Goal: Task Accomplishment & Management: Complete application form

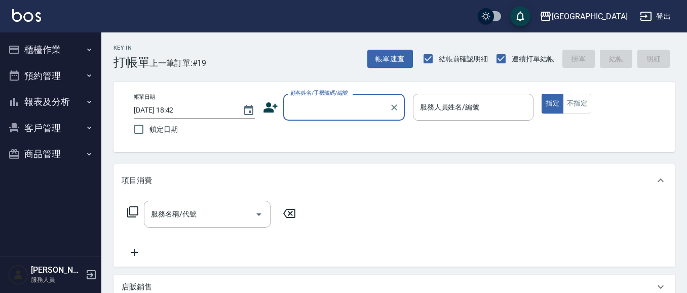
click at [44, 102] on button "報表及分析" at bounding box center [50, 102] width 93 height 26
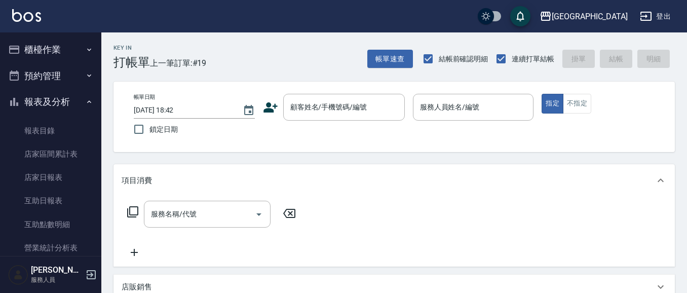
click at [47, 104] on button "報表及分析" at bounding box center [50, 102] width 93 height 26
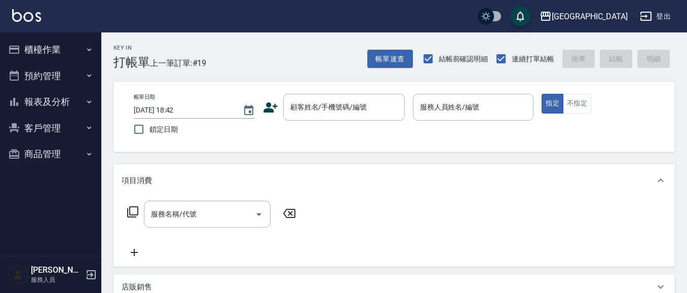
click at [47, 130] on button "客戶管理" at bounding box center [50, 128] width 93 height 26
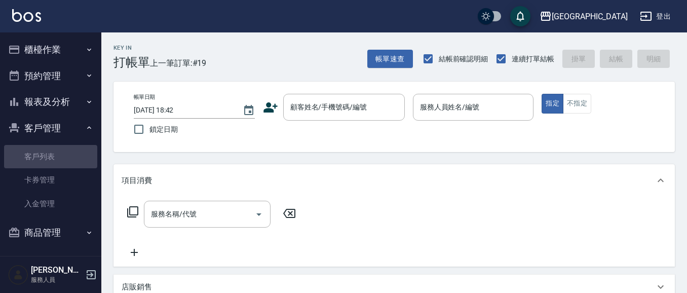
drag, startPoint x: 55, startPoint y: 153, endPoint x: 180, endPoint y: 151, distance: 125.1
click at [55, 153] on link "客戶列表" at bounding box center [50, 156] width 93 height 23
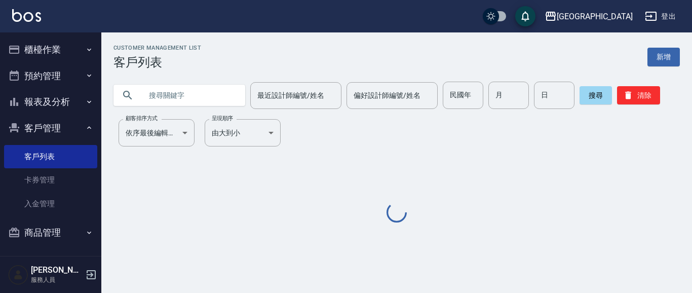
click at [219, 95] on input "text" at bounding box center [189, 95] width 95 height 27
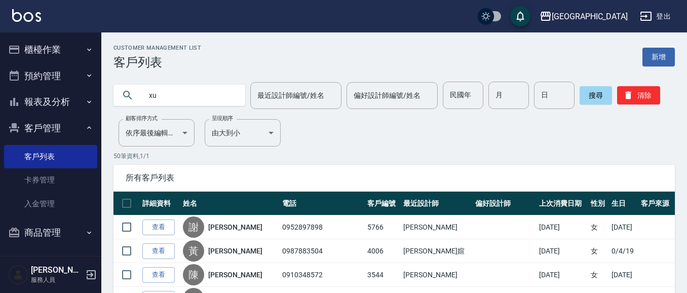
type input "x"
type input "李盈"
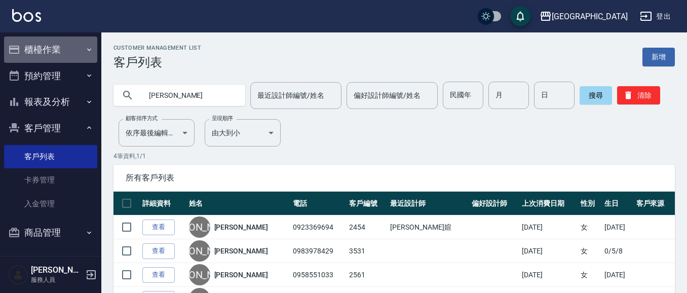
click at [52, 51] on button "櫃檯作業" at bounding box center [50, 49] width 93 height 26
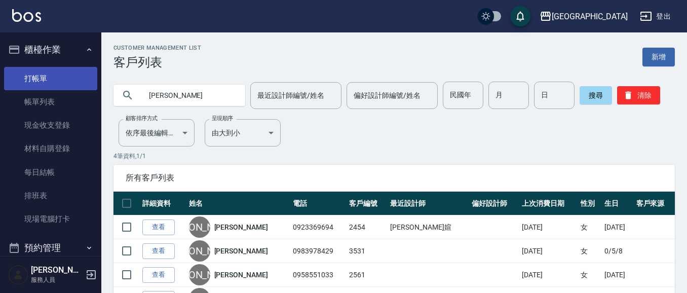
click at [57, 79] on link "打帳單" at bounding box center [50, 78] width 93 height 23
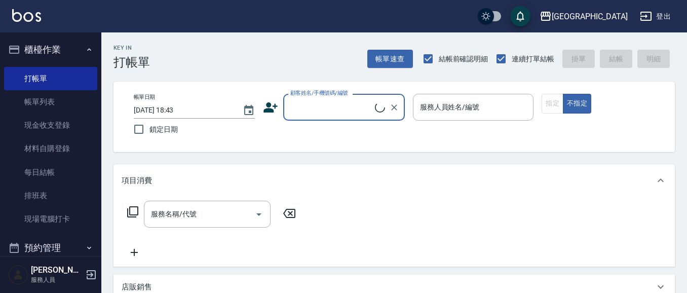
click at [312, 106] on input "顧客姓名/手機號碼/編號" at bounding box center [331, 107] width 87 height 18
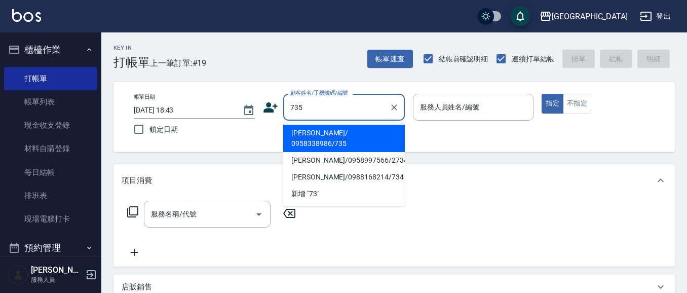
type input "735"
type input "0"
type input "蔡惠如/ 0958338986/735"
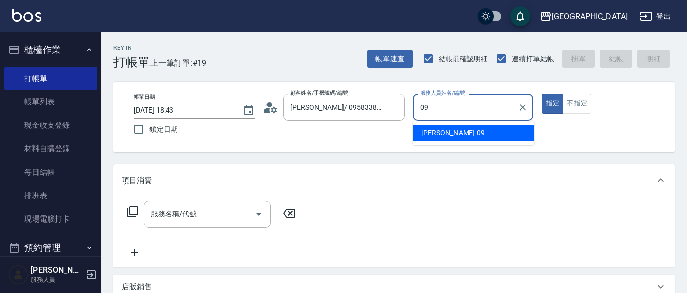
type input "蔡惠如-09"
type button "true"
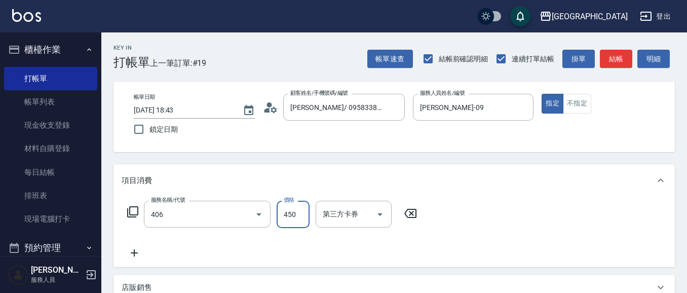
type input "剪髮(450)(406)"
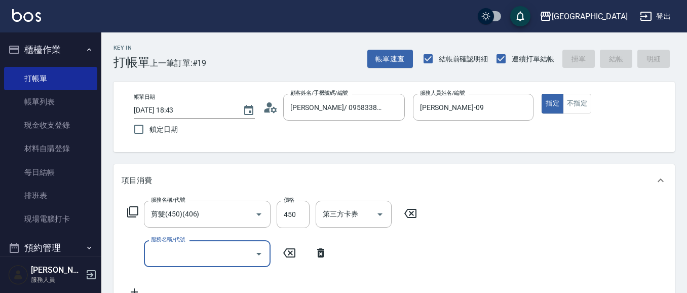
type input "2025/10/05 18:44"
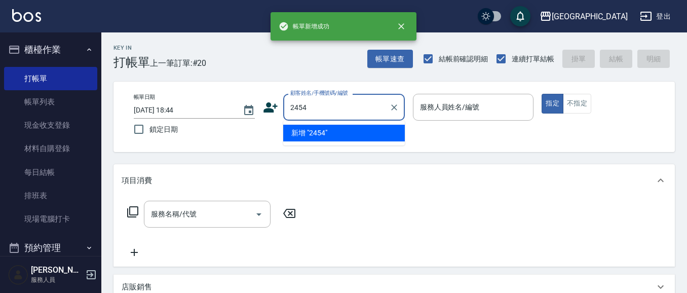
type input "2454"
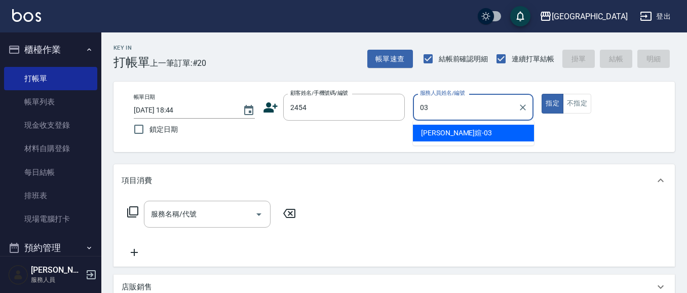
type input "蘇琳媗-03"
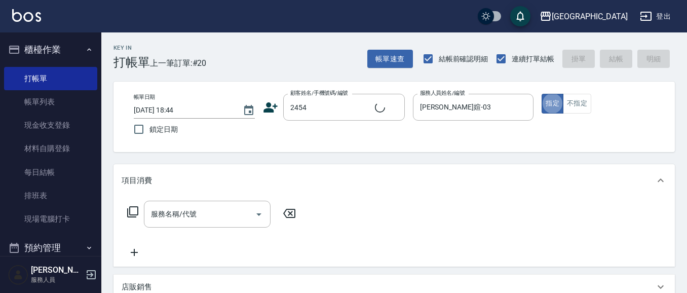
type input "李盈青/0923369694/2454"
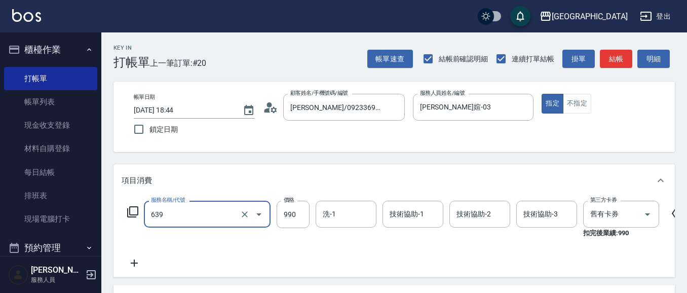
type input "(芙)蘆薈髮膜套卡(自材)(639)"
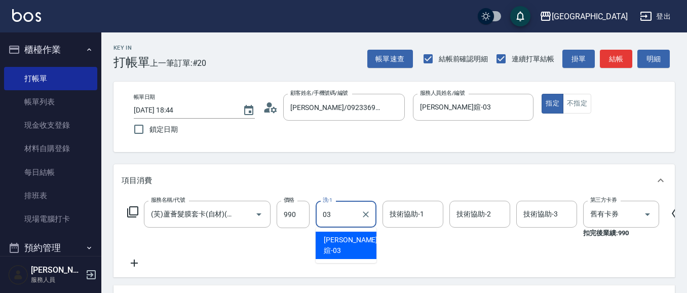
type input "蘇琳媗-03"
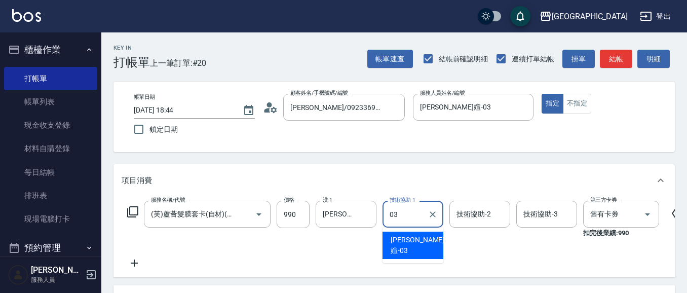
type input "蘇琳媗-03"
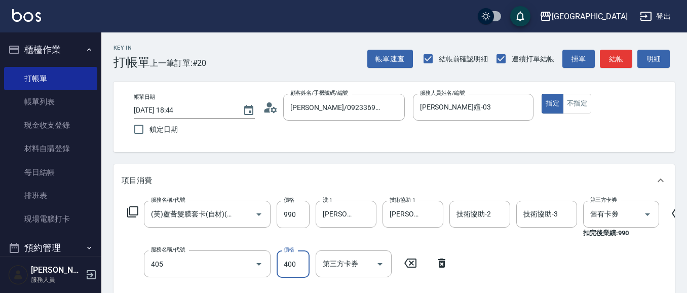
type input "剪髮(400)(405)"
type input "410"
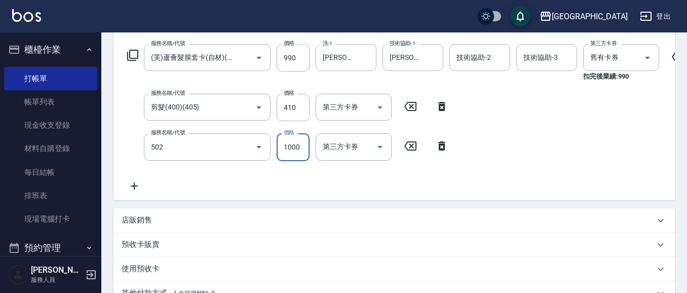
type input "染髮[1000](502)"
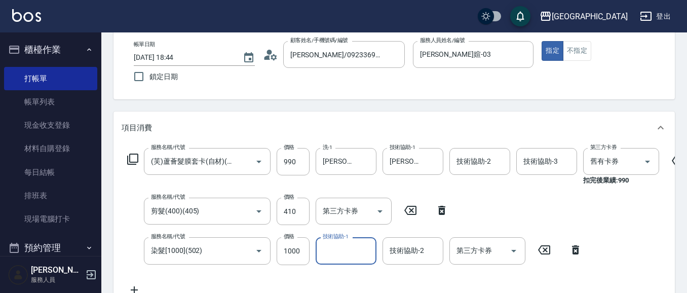
scroll to position [53, 0]
click at [206, 253] on input "染髮[1000](502)" at bounding box center [192, 251] width 89 height 18
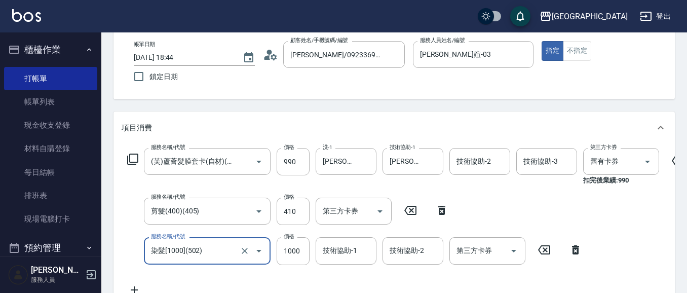
scroll to position [0, 0]
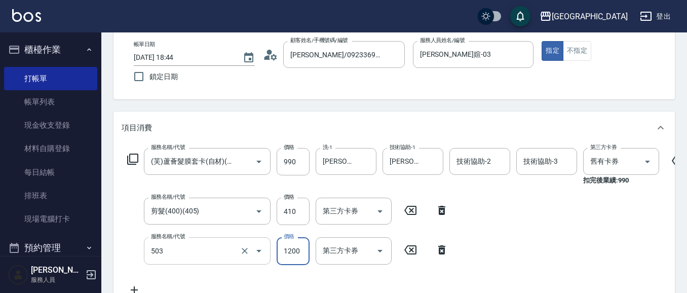
type input "染髮[120](503)"
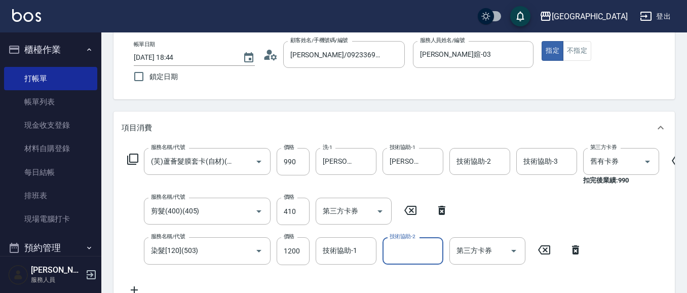
drag, startPoint x: 359, startPoint y: 242, endPoint x: 356, endPoint y: 248, distance: 6.1
click at [357, 246] on div "技術協助-1" at bounding box center [345, 250] width 61 height 27
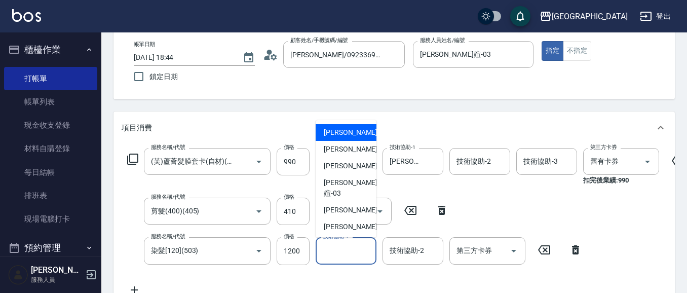
click at [356, 248] on input "技術協助-1" at bounding box center [346, 251] width 52 height 18
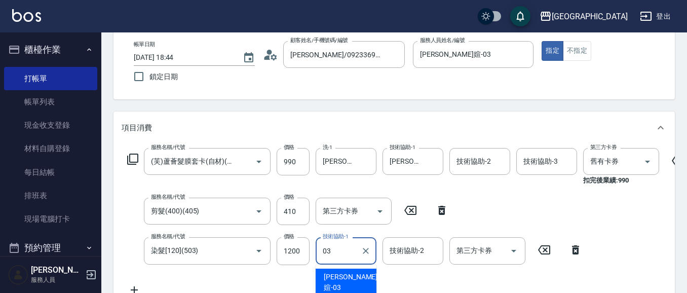
type input "蘇琳媗-03"
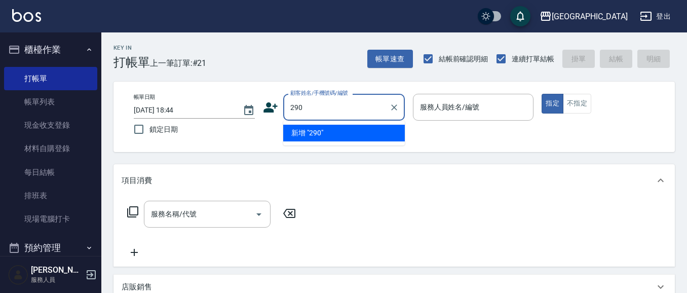
type input "290"
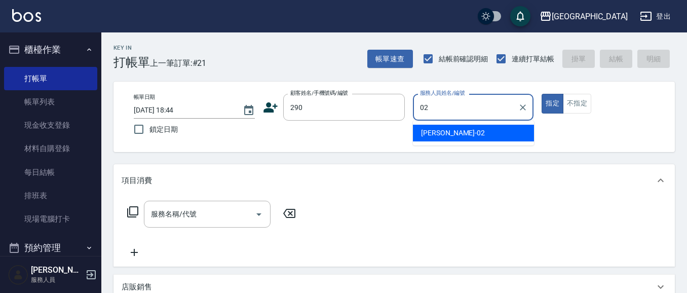
type input "李秋琴-02"
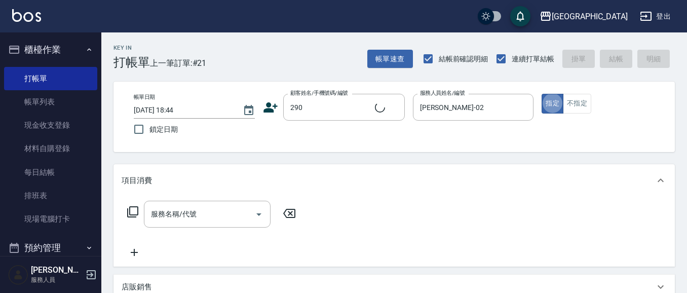
type input "李秋琴/0989688802/290"
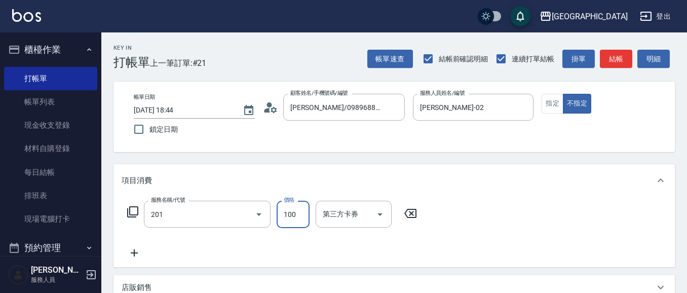
type input "洗髮[100](201)"
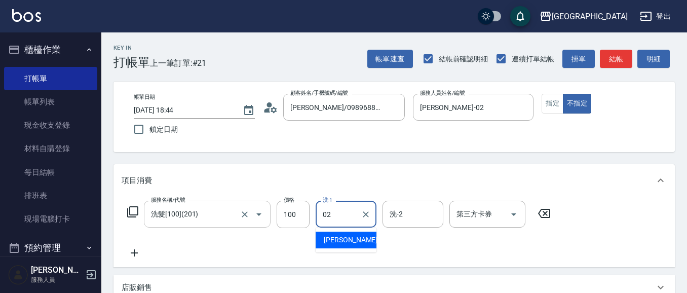
type input "李秋琴-02"
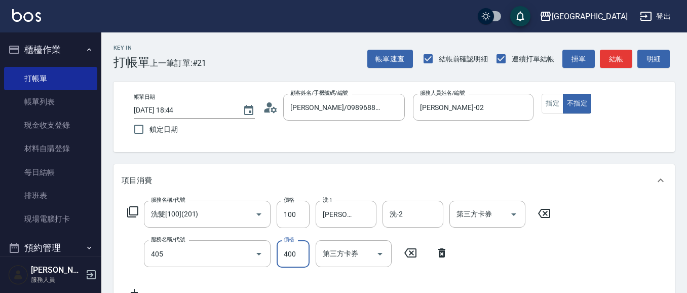
type input "剪髮(400)(405)"
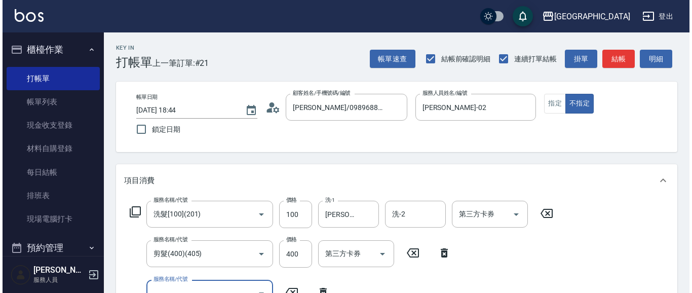
scroll to position [9, 0]
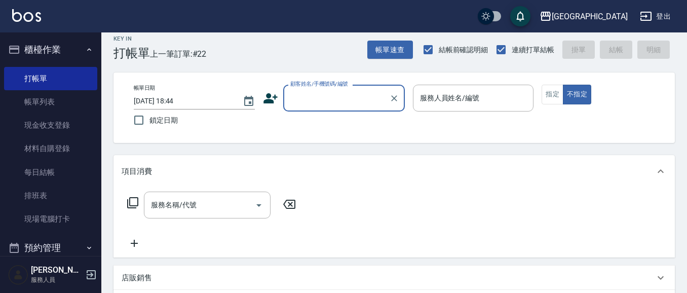
drag, startPoint x: 327, startPoint y: 107, endPoint x: 349, endPoint y: 107, distance: 21.8
click at [328, 106] on div "顧客姓名/手機號碼/編號" at bounding box center [344, 98] width 122 height 27
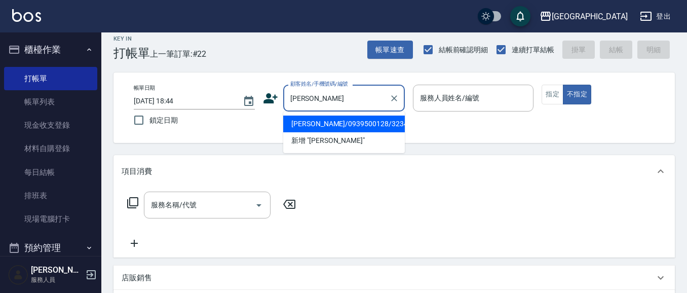
click at [366, 124] on li "林麗娟/0939500128/3234" at bounding box center [344, 123] width 122 height 17
type input "林麗娟/0939500128/3234"
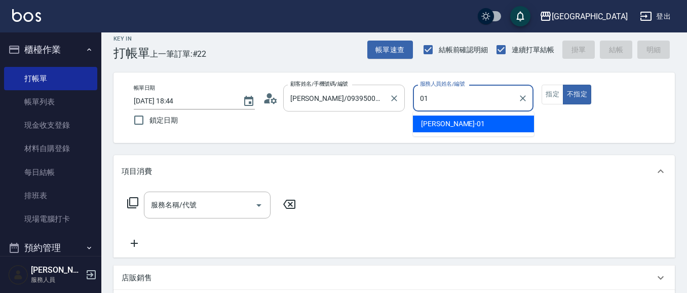
type input "林雅雯-01"
type button "false"
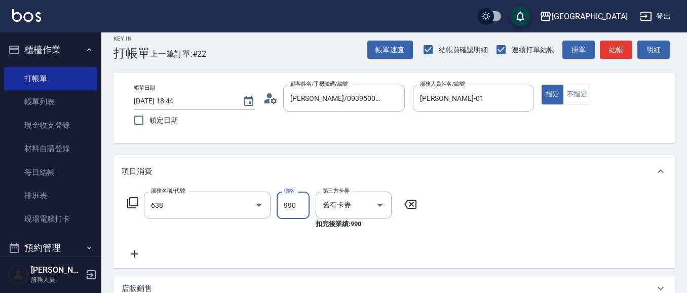
type input "(芙)頭皮養護套卡(638)"
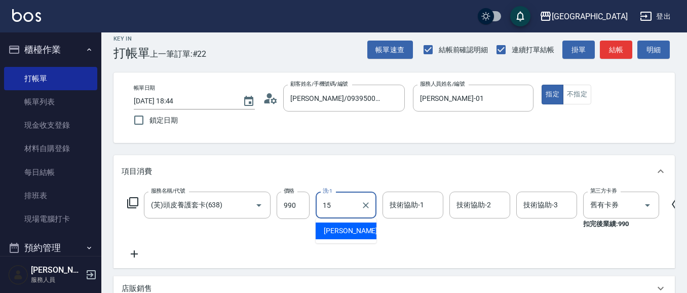
type input "蔡惠娟-15"
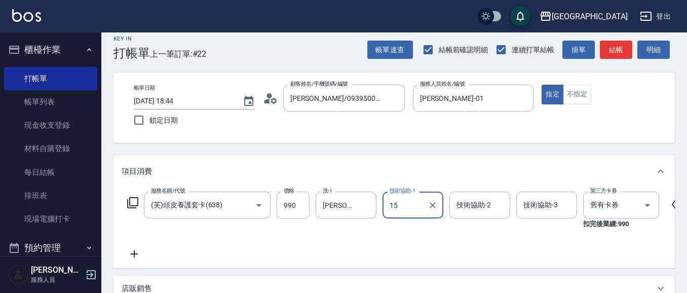
type input "蔡惠娟-15"
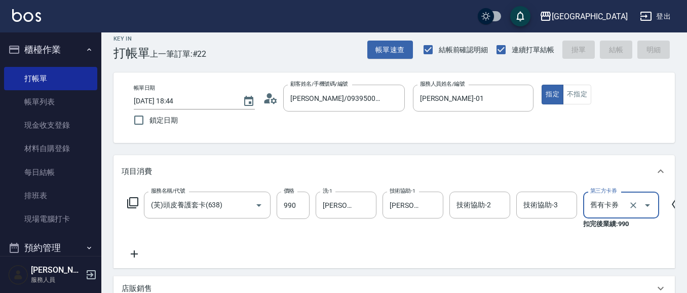
type input "2025/10/05 19:15"
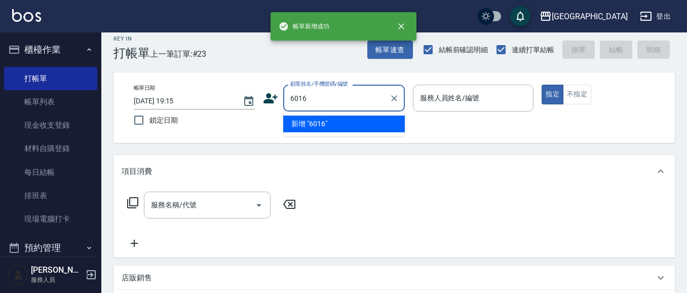
type input "6016"
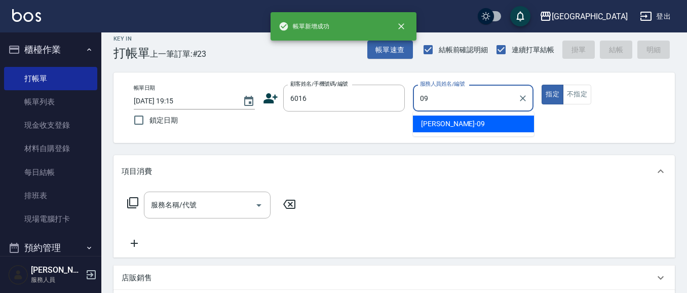
type input "蔡惠如-09"
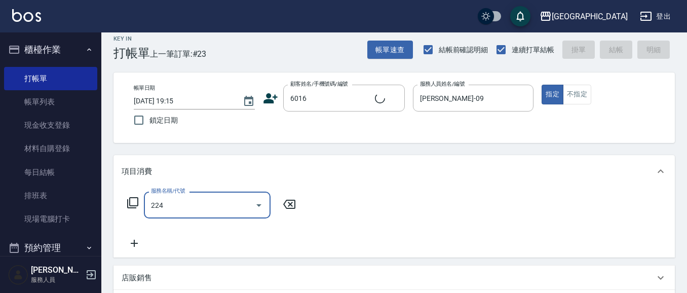
type input "224"
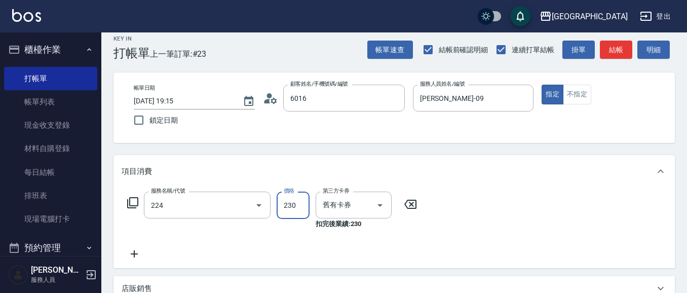
type input "戴惠玲/0932689942/6016"
type input "洗髮(卡)230(224)"
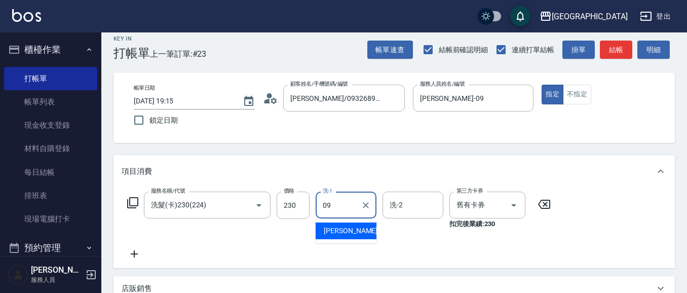
type input "蔡惠如-09"
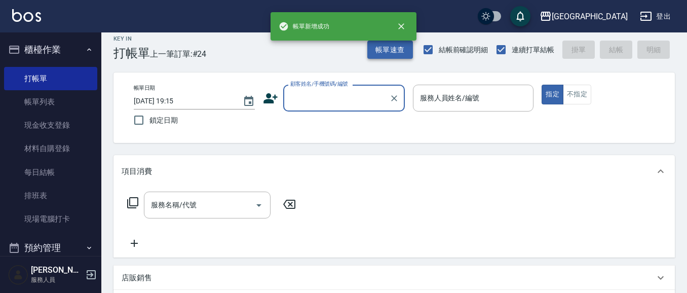
click at [391, 47] on button "帳單速查" at bounding box center [390, 50] width 46 height 19
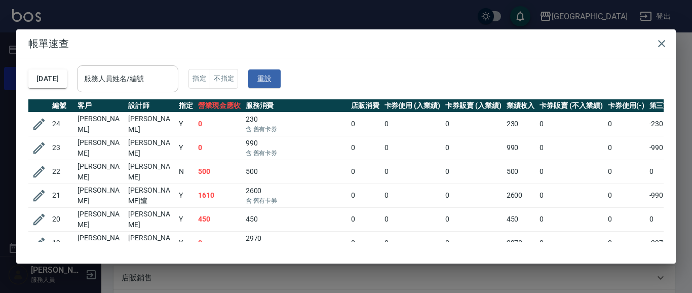
click at [151, 83] on input "服務人員姓名/編號" at bounding box center [128, 79] width 92 height 18
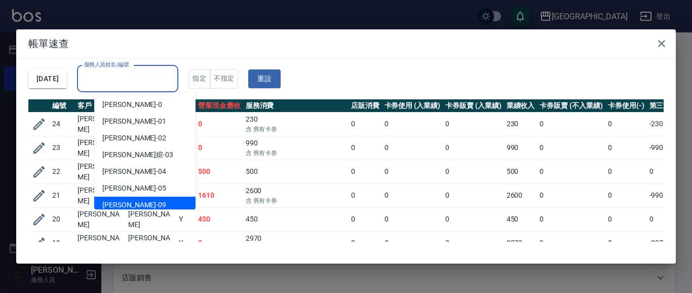
click at [135, 204] on div "蔡惠如 -09" at bounding box center [144, 204] width 101 height 17
type input "蔡惠如-09"
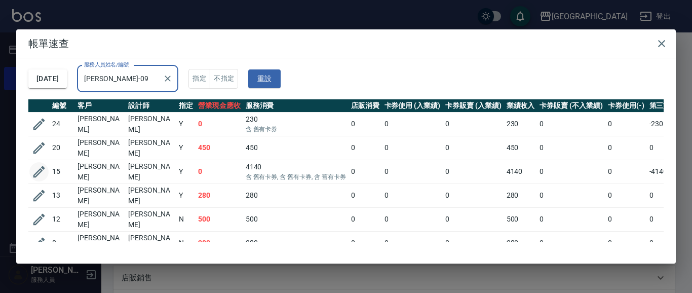
click at [36, 168] on icon "button" at bounding box center [39, 172] width 12 height 12
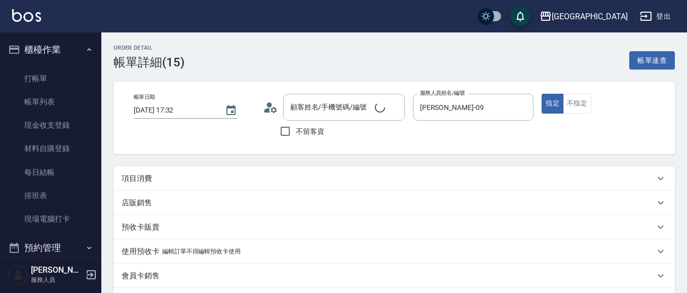
type input "2025/10/05 17:32"
type input "蔡惠如-09"
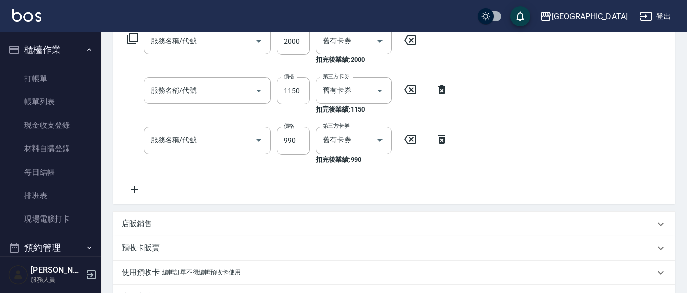
type input "古宜柔/0975017589/3401"
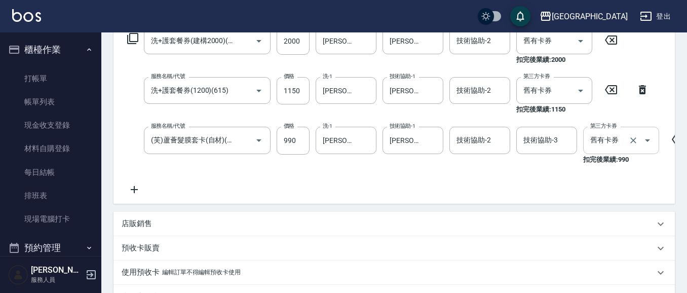
type input "洗+護套餐券(建構2000)(617)"
type input "洗+護套餐券(1200)(615)"
type input "(芙)蘆薈髮膜套卡(自材)(639)"
click at [361, 139] on icon "Clear" at bounding box center [366, 140] width 10 height 10
type input "蔡惠如-09"
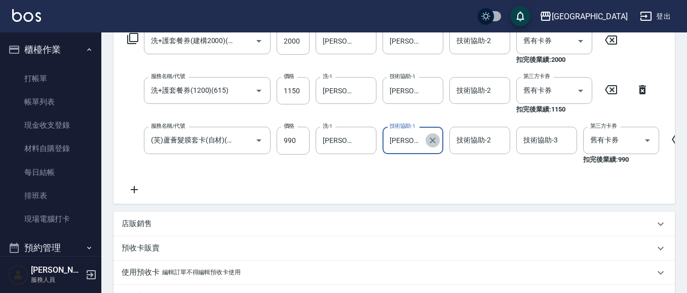
click at [427, 138] on icon "Clear" at bounding box center [432, 140] width 10 height 10
click at [415, 144] on input "技術協助-1" at bounding box center [413, 140] width 52 height 18
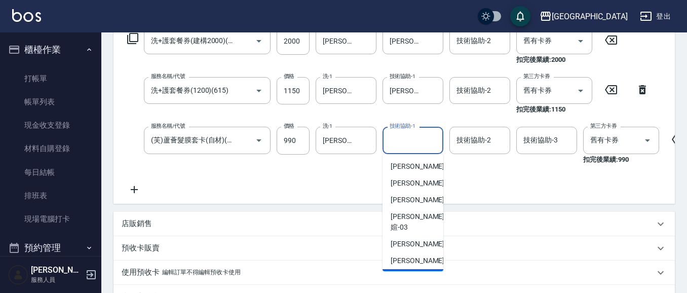
click at [430, 269] on div "蔡惠如 -09" at bounding box center [412, 277] width 61 height 17
type input "蔡惠如-09"
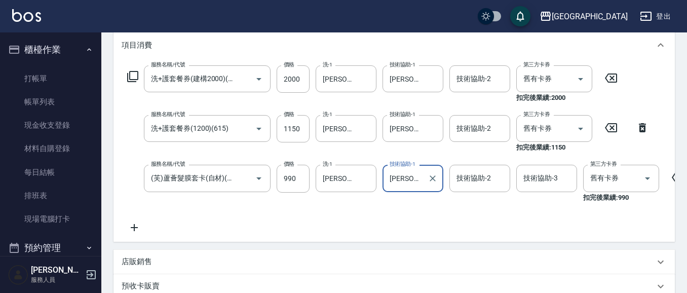
scroll to position [88, 0]
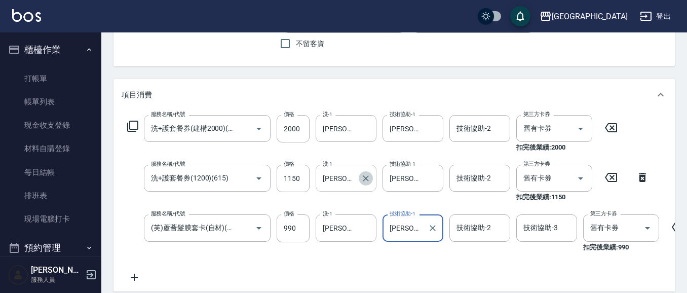
click at [363, 176] on icon "Clear" at bounding box center [366, 178] width 6 height 6
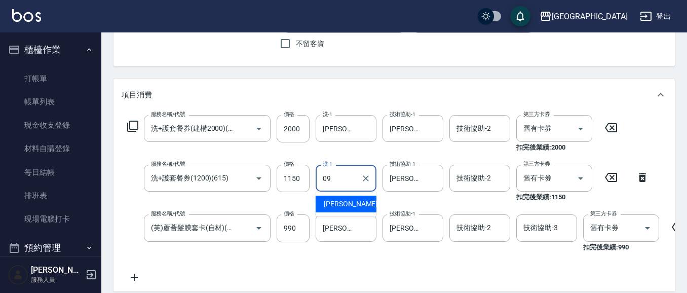
type input "蔡惠如-09"
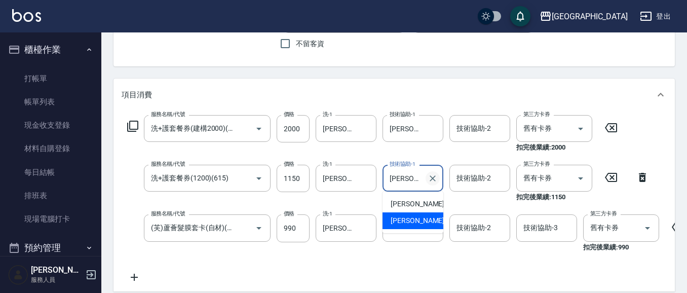
type input "蔡"
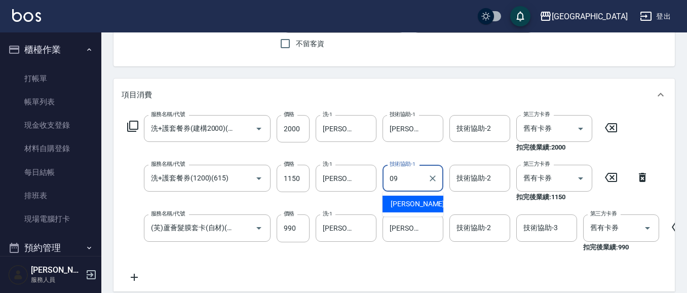
type input "蔡惠如-09"
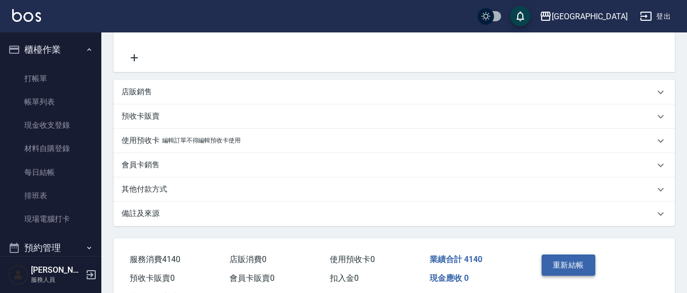
scroll to position [0, 0]
click at [565, 270] on button "重新結帳" at bounding box center [568, 264] width 54 height 21
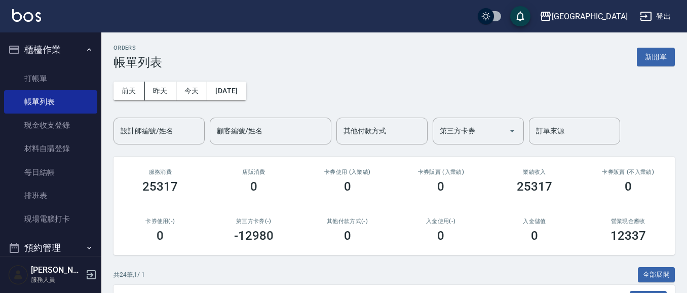
click at [54, 43] on button "櫃檯作業" at bounding box center [50, 49] width 93 height 26
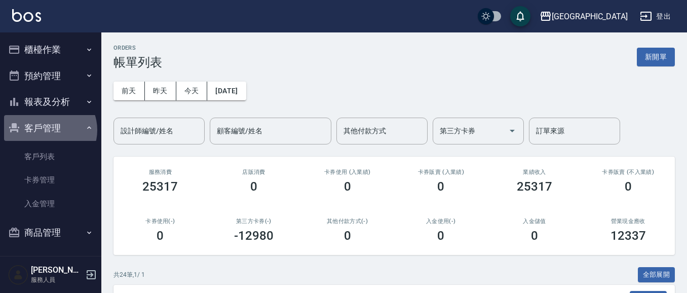
drag, startPoint x: 49, startPoint y: 130, endPoint x: 48, endPoint y: 121, distance: 9.2
click at [48, 128] on button "客戶管理" at bounding box center [50, 128] width 93 height 26
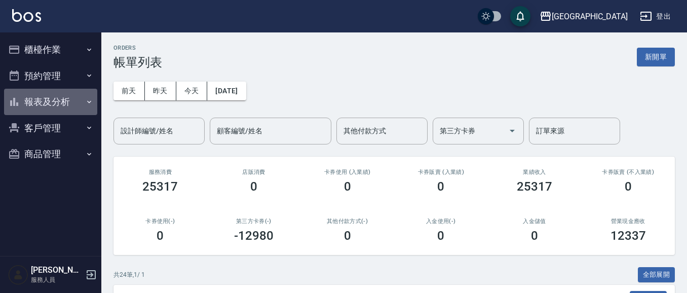
click at [51, 105] on button "報表及分析" at bounding box center [50, 102] width 93 height 26
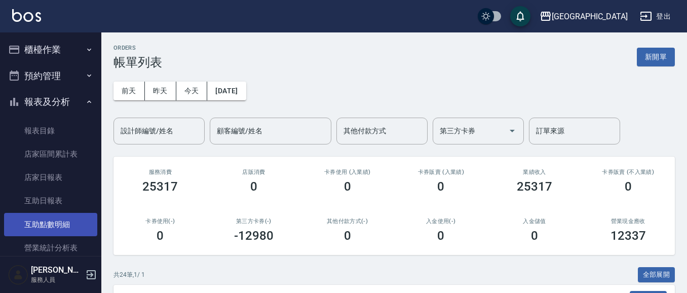
click at [64, 229] on link "互助點數明細" at bounding box center [50, 224] width 93 height 23
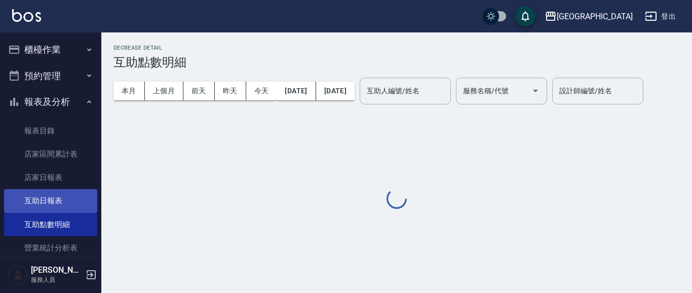
click at [54, 243] on link "營業統計分析表" at bounding box center [50, 247] width 93 height 23
click at [55, 205] on link "互助日報表" at bounding box center [50, 200] width 93 height 23
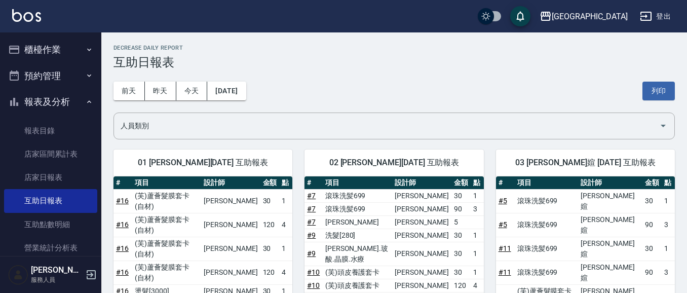
click at [44, 48] on button "櫃檯作業" at bounding box center [50, 49] width 93 height 26
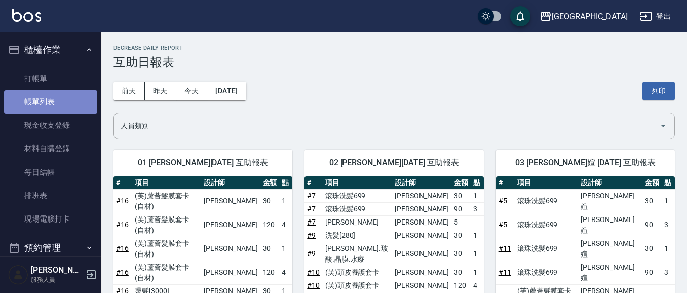
click at [52, 102] on link "帳單列表" at bounding box center [50, 101] width 93 height 23
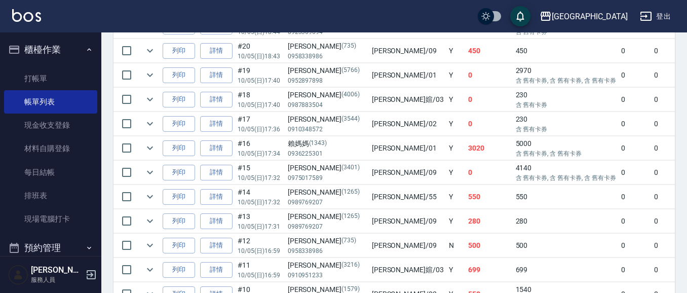
scroll to position [395, 0]
click at [205, 175] on link "詳情" at bounding box center [216, 173] width 32 height 16
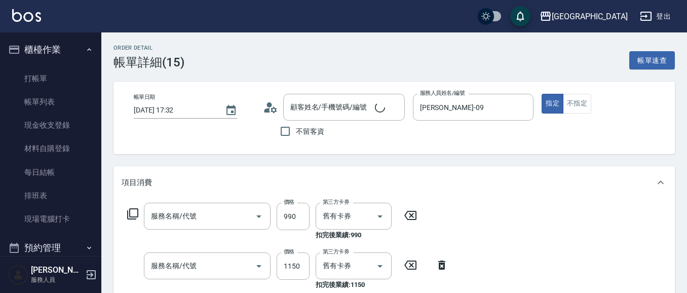
type input "2025/10/05 17:32"
type input "蔡惠如-09"
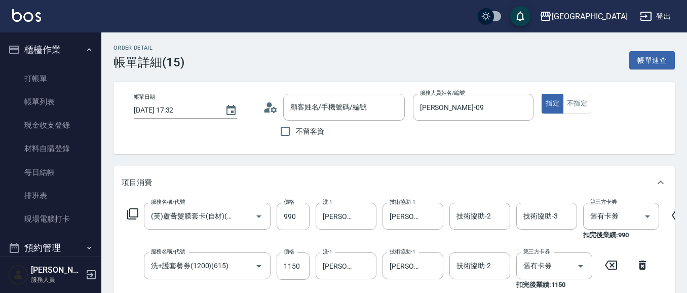
type input "(芙)蘆薈髮膜套卡(自材)(639)"
type input "洗+護套餐券(1200)(615)"
type input "洗+護套餐券(建構2000)(617)"
type input "古宜柔/0975017589/3401"
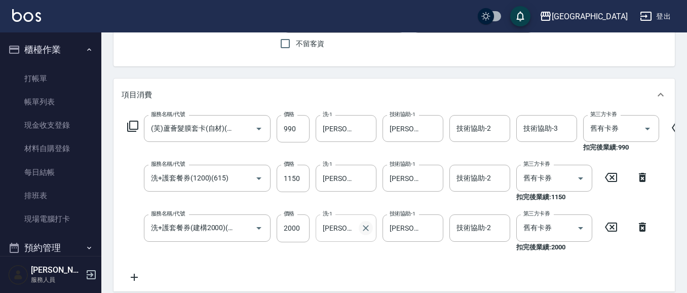
click at [363, 231] on icon "Clear" at bounding box center [366, 228] width 10 height 10
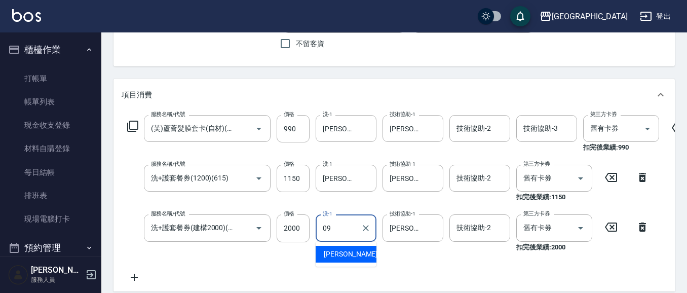
type input "蔡惠如-09"
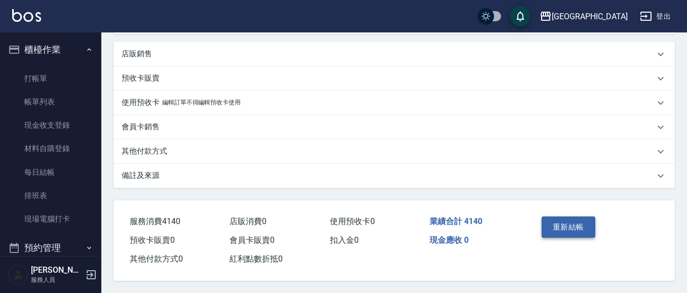
scroll to position [358, 0]
click at [561, 223] on button "重新結帳" at bounding box center [568, 226] width 54 height 21
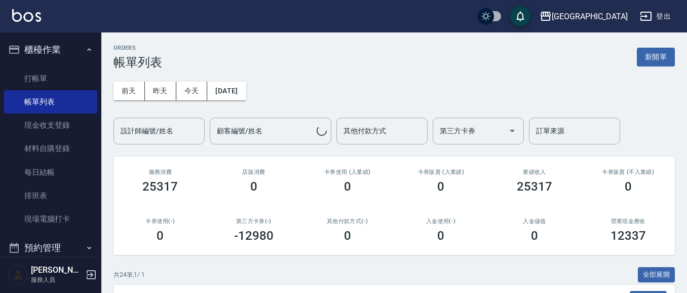
click at [53, 52] on button "櫃檯作業" at bounding box center [50, 49] width 93 height 26
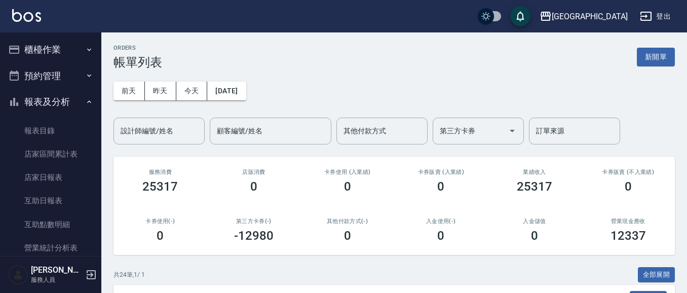
click at [55, 107] on button "報表及分析" at bounding box center [50, 102] width 93 height 26
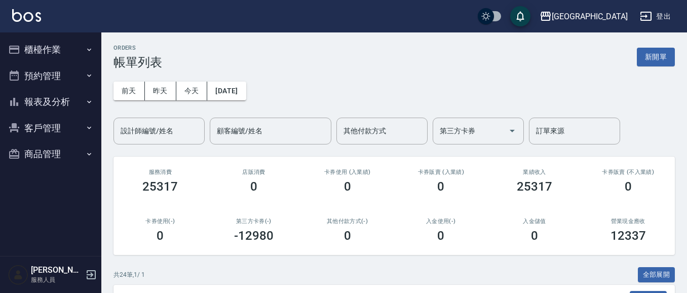
click at [68, 52] on button "櫃檯作業" at bounding box center [50, 49] width 93 height 26
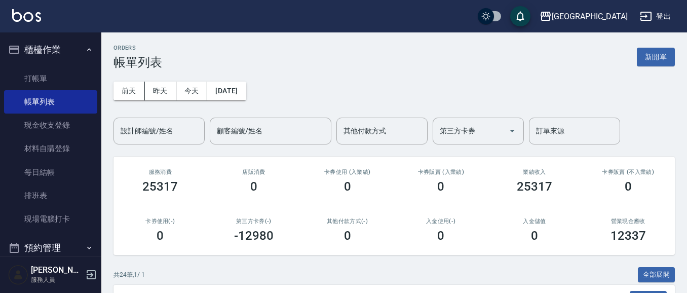
click at [68, 52] on button "櫃檯作業" at bounding box center [50, 49] width 93 height 26
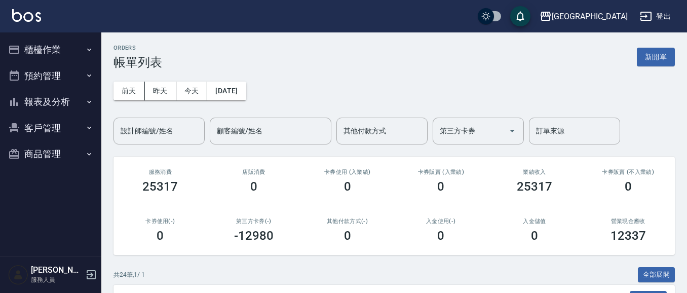
drag, startPoint x: 299, startPoint y: 88, endPoint x: 305, endPoint y: 90, distance: 6.3
click at [301, 88] on div "前天 昨天 今天 2025/10/05 設計師編號/姓名 設計師編號/姓名 顧客編號/姓名 顧客編號/姓名 其他付款方式 其他付款方式 第三方卡券 第三方卡券…" at bounding box center [393, 106] width 561 height 75
drag, startPoint x: 36, startPoint y: 45, endPoint x: 50, endPoint y: 48, distance: 14.0
click at [38, 45] on button "櫃檯作業" at bounding box center [50, 49] width 93 height 26
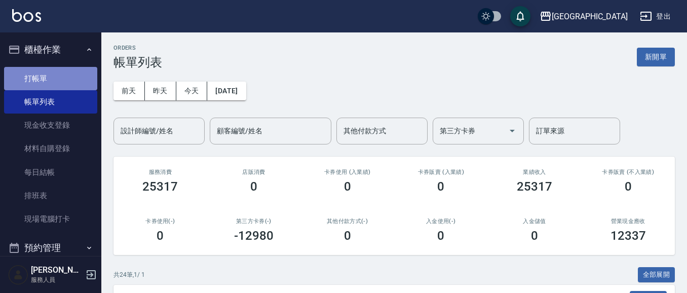
click at [72, 79] on link "打帳單" at bounding box center [50, 78] width 93 height 23
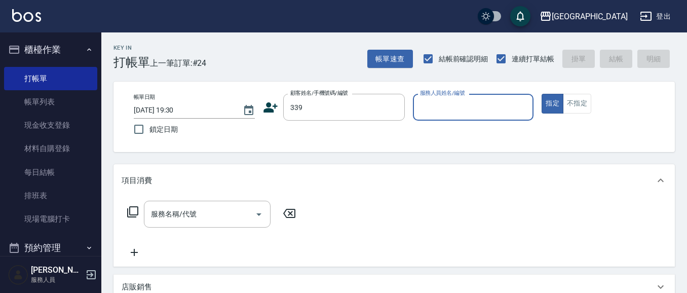
type input "王麗娟/0933203987/339"
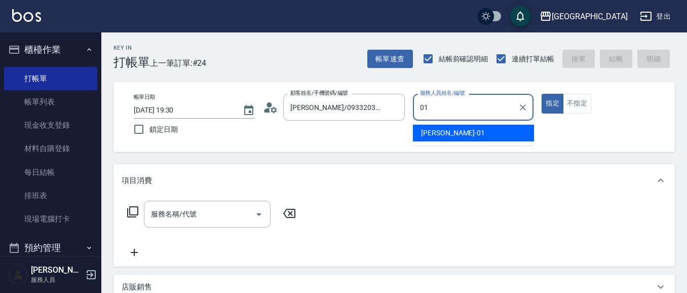
type input "林雅雯-01"
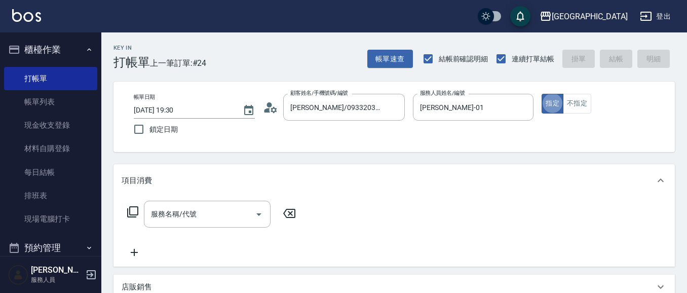
type button "true"
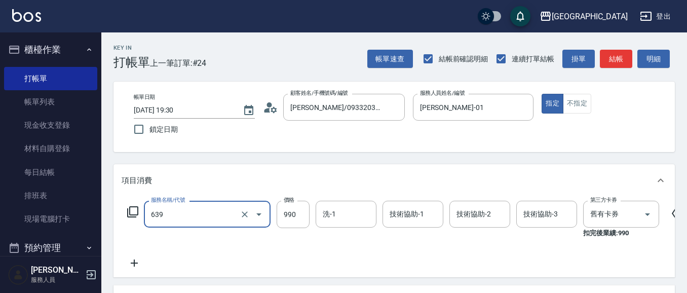
type input "(芙)蘆薈髮膜套卡(自材)(639)"
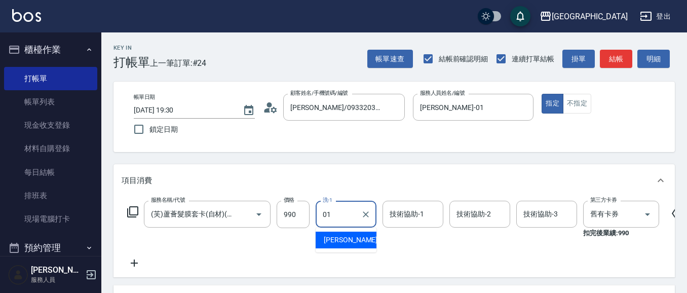
type input "林雅雯-01"
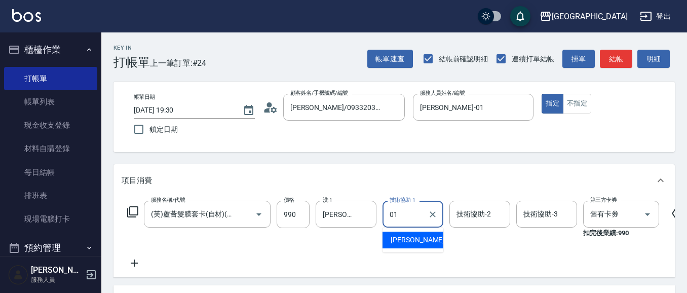
type input "林雅雯-01"
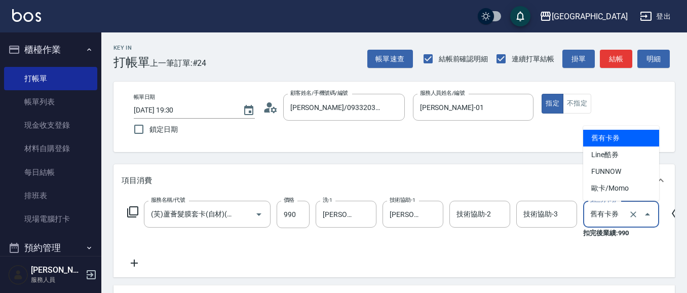
type input "舊有卡券"
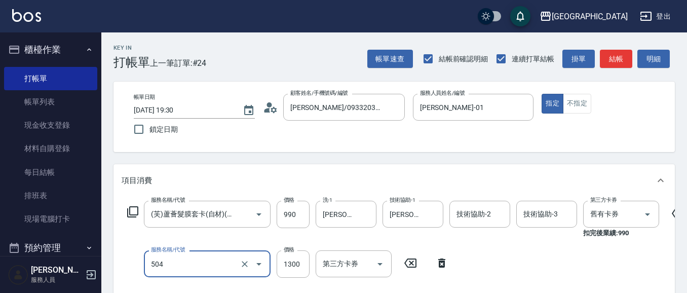
type input "染髮[1300](504)"
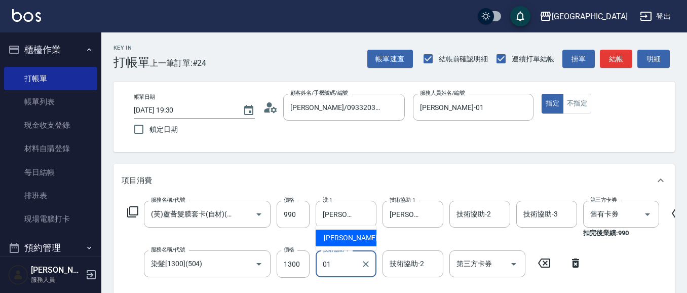
type input "林雅雯-01"
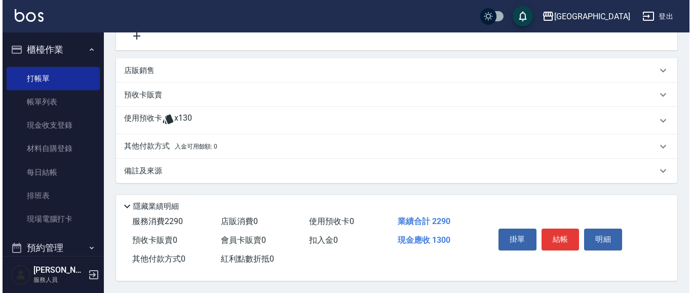
scroll to position [280, 0]
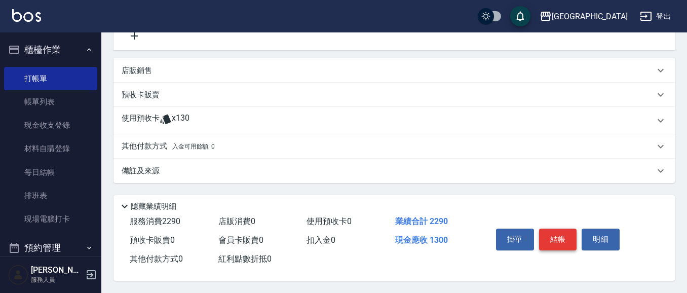
click at [550, 236] on button "結帳" at bounding box center [558, 238] width 38 height 21
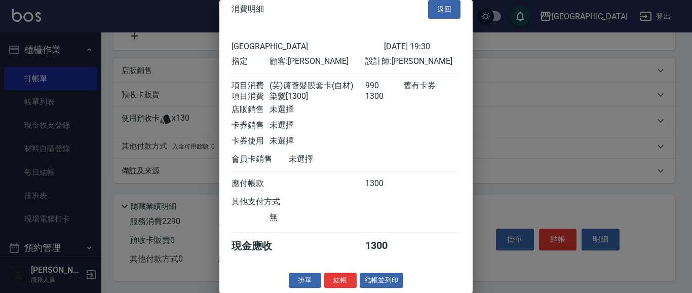
scroll to position [27, 0]
click at [339, 281] on button "結帳" at bounding box center [340, 280] width 32 height 16
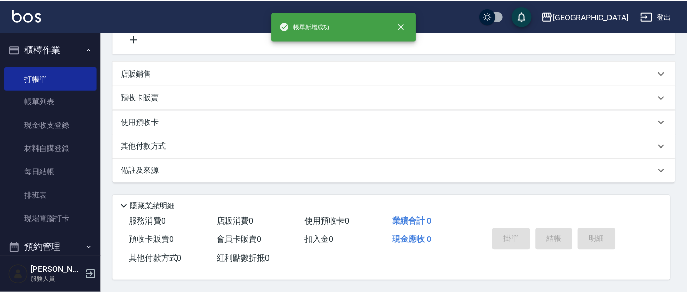
scroll to position [0, 0]
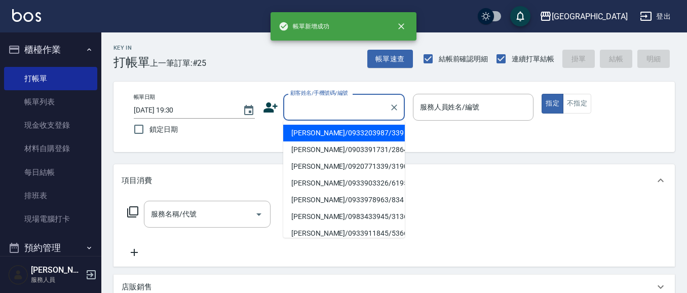
click at [335, 112] on input "顧客姓名/手機號碼/編號" at bounding box center [336, 107] width 97 height 18
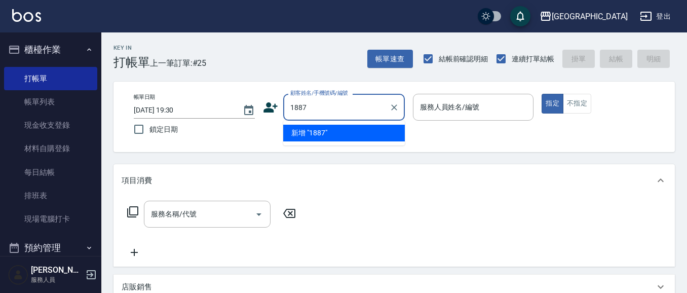
type input "1887"
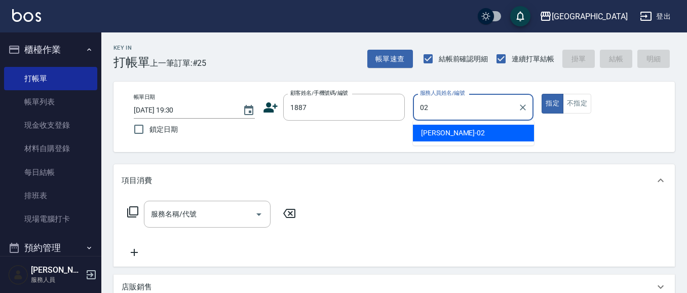
type input "李秋琴-02"
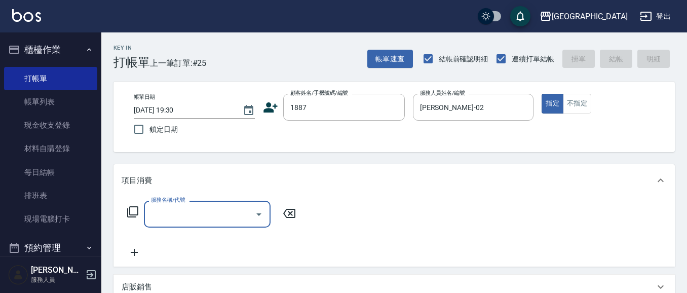
type input "王秀霞/0920178671/1887"
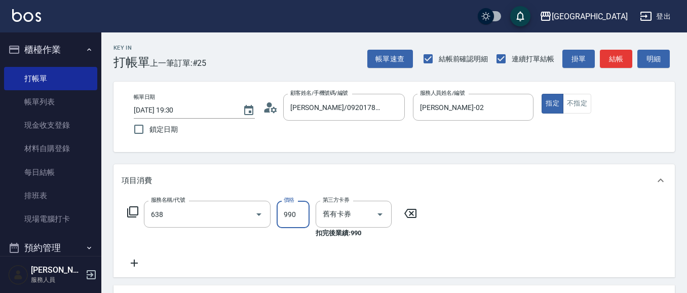
type input "(芙)頭皮養護套卡(638)"
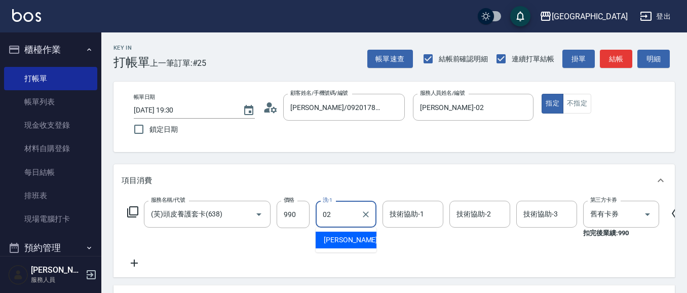
type input "李秋琴-02"
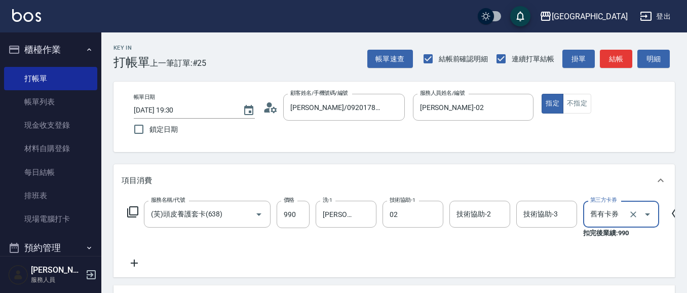
type input "李秋琴-02"
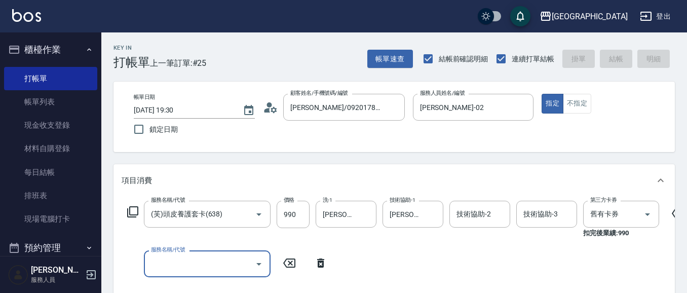
type input "2025/10/05 19:31"
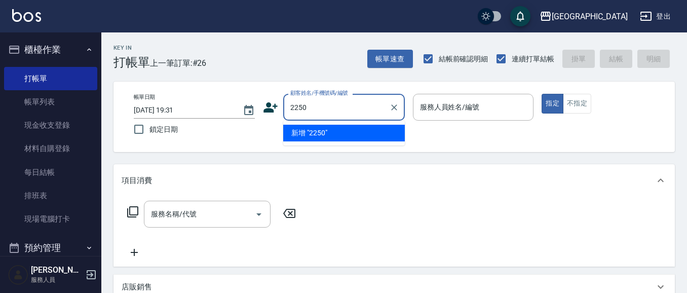
type input "2250"
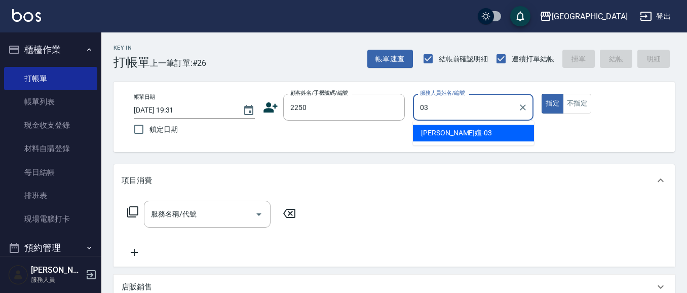
type input "蘇琳媗-03"
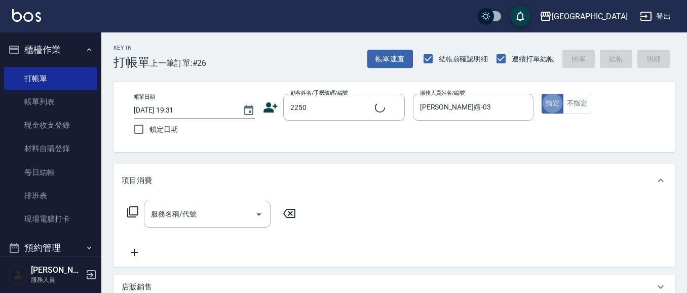
type input "蘇琳媗/0911843052/2250"
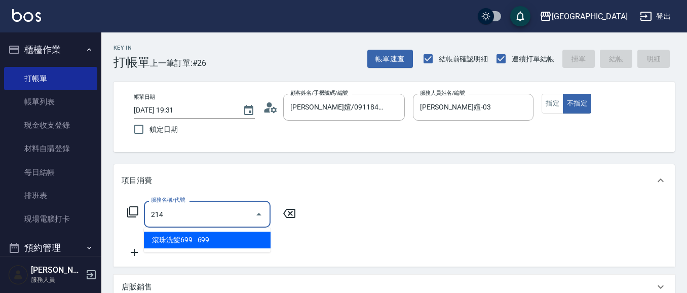
type input "滾珠洗髪699(214)"
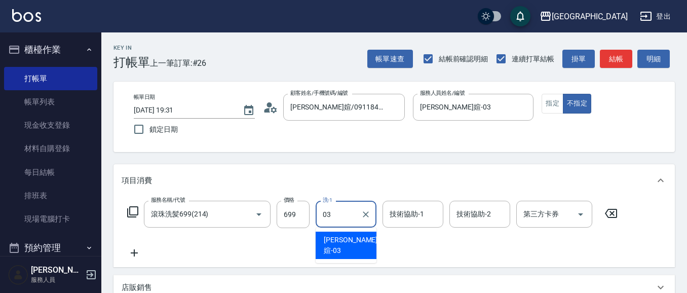
type input "蘇琳媗-03"
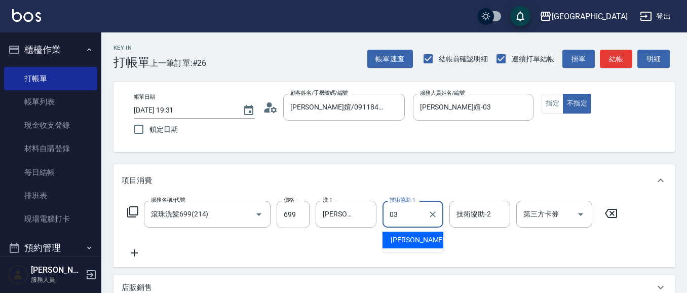
type input "蘇琳媗-03"
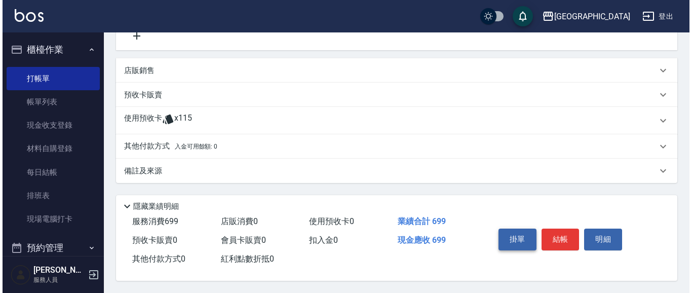
scroll to position [260, 0]
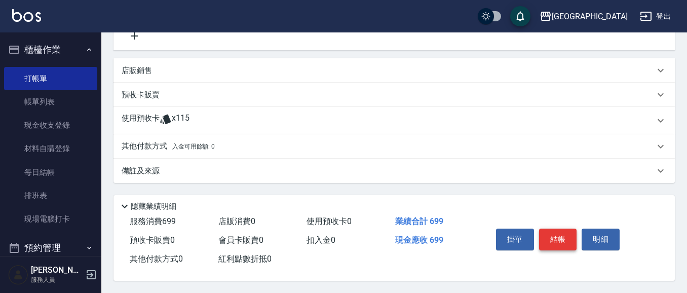
click at [561, 233] on button "結帳" at bounding box center [558, 238] width 38 height 21
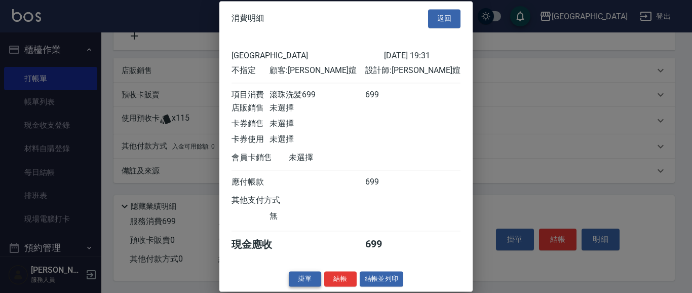
scroll to position [15, 0]
click at [329, 279] on button "結帳" at bounding box center [340, 279] width 32 height 16
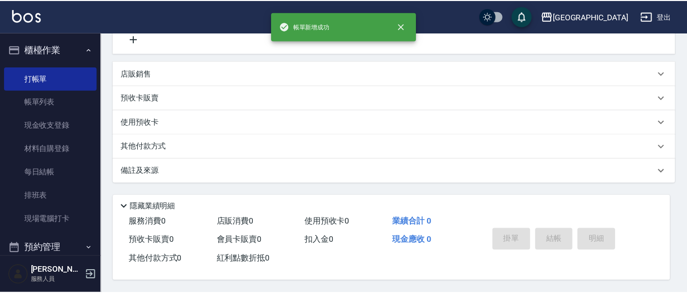
scroll to position [0, 0]
